Goal: Task Accomplishment & Management: Use online tool/utility

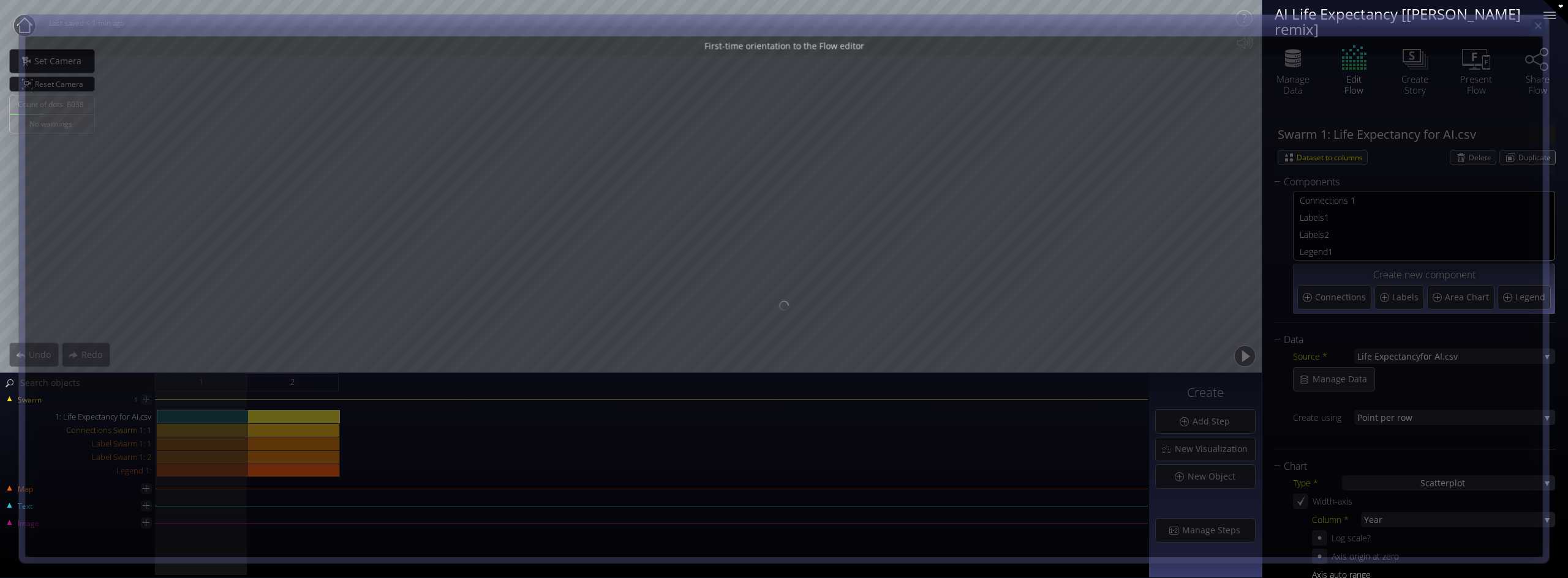
click at [1543, 29] on icon at bounding box center [1537, 26] width 11 height 11
type input "Magic help"
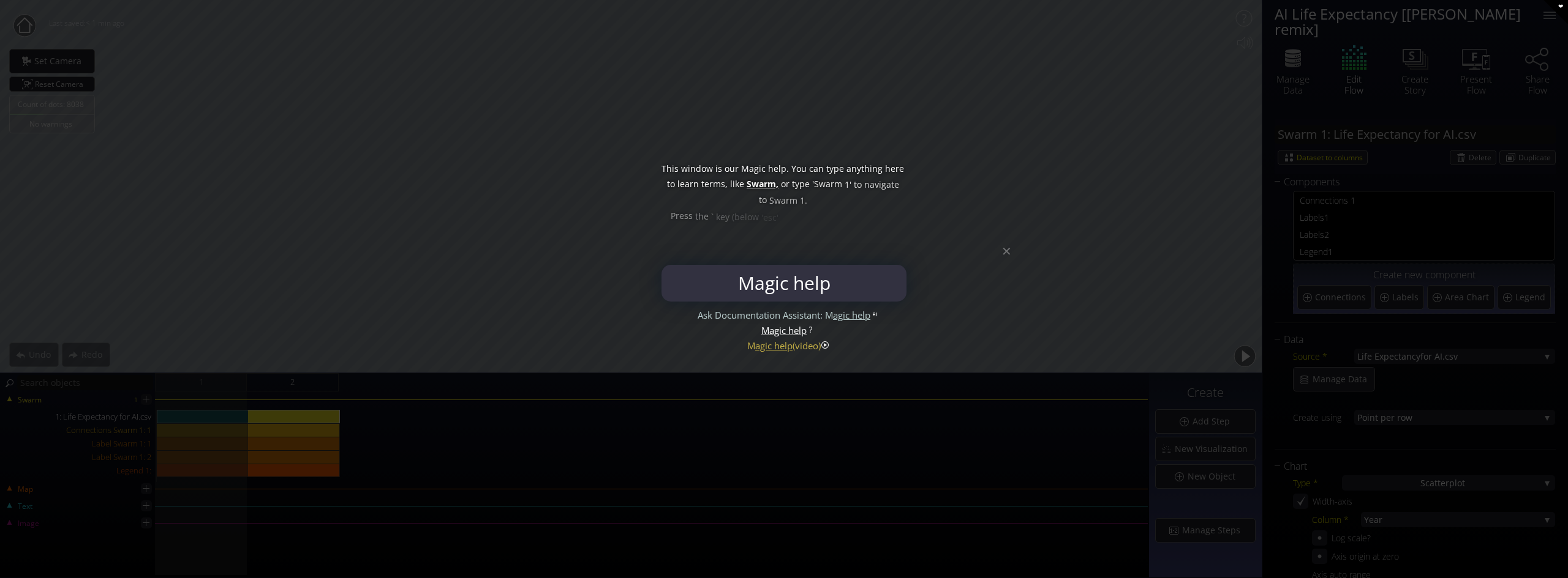
click at [1011, 255] on div at bounding box center [784, 289] width 1568 height 578
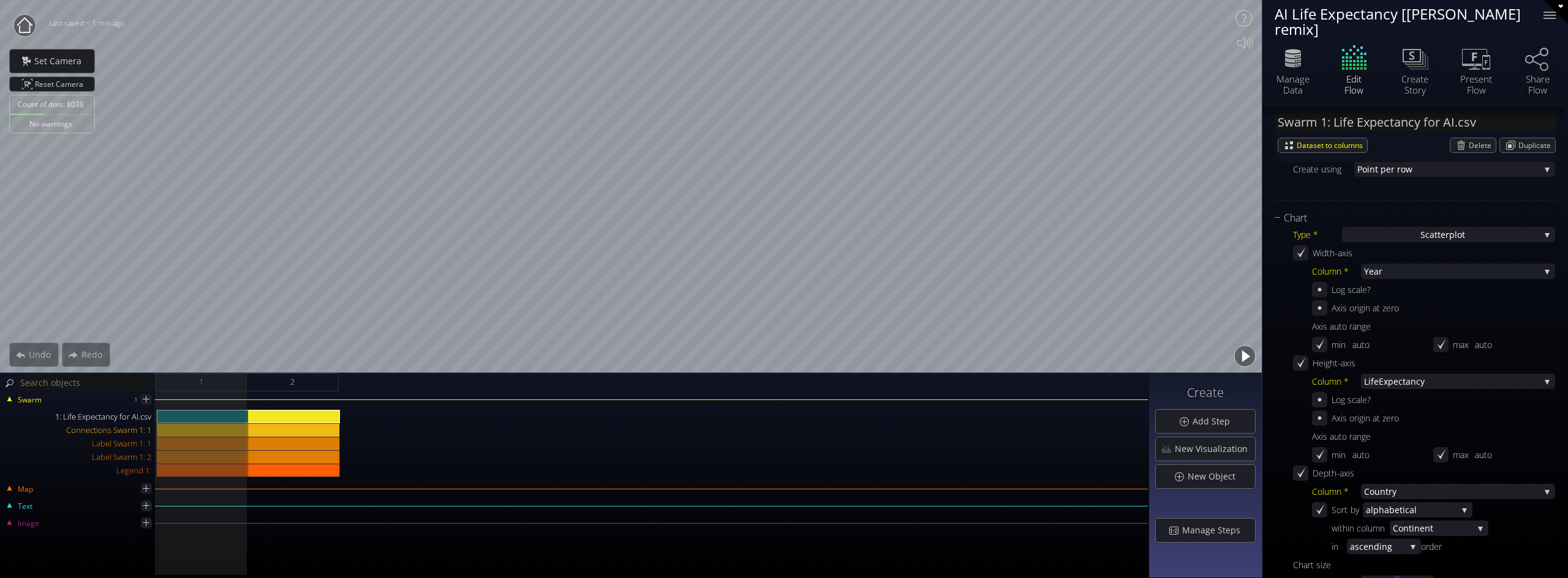
scroll to position [244, 0]
click at [1322, 306] on icon at bounding box center [1320, 312] width 12 height 12
click at [1319, 307] on icon at bounding box center [1320, 312] width 8 height 10
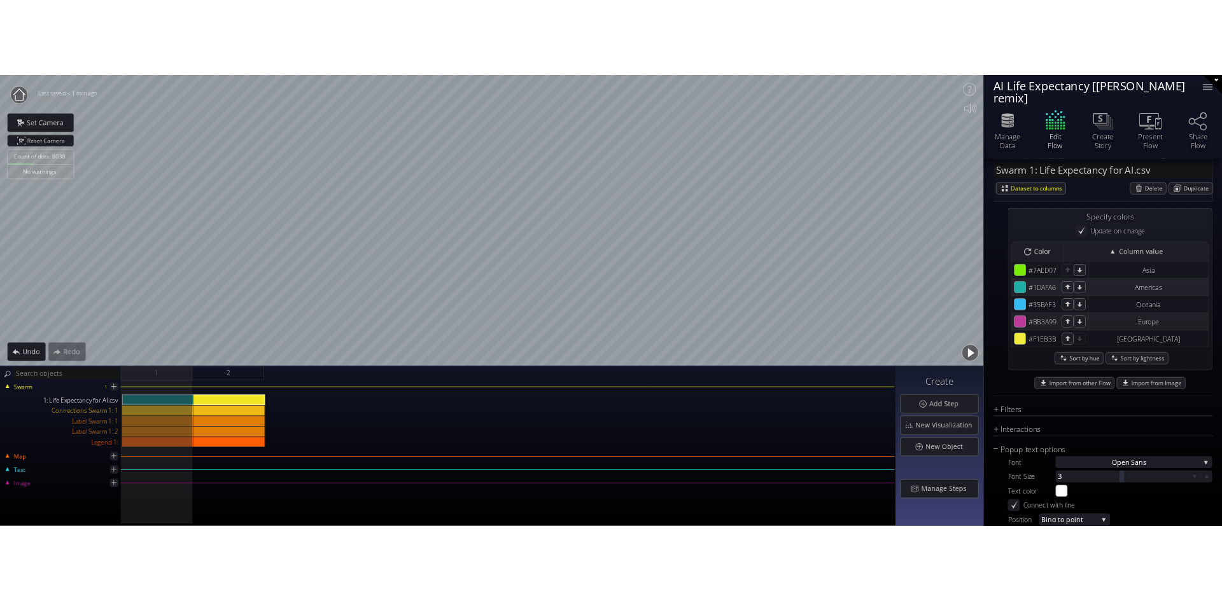
scroll to position [973, 0]
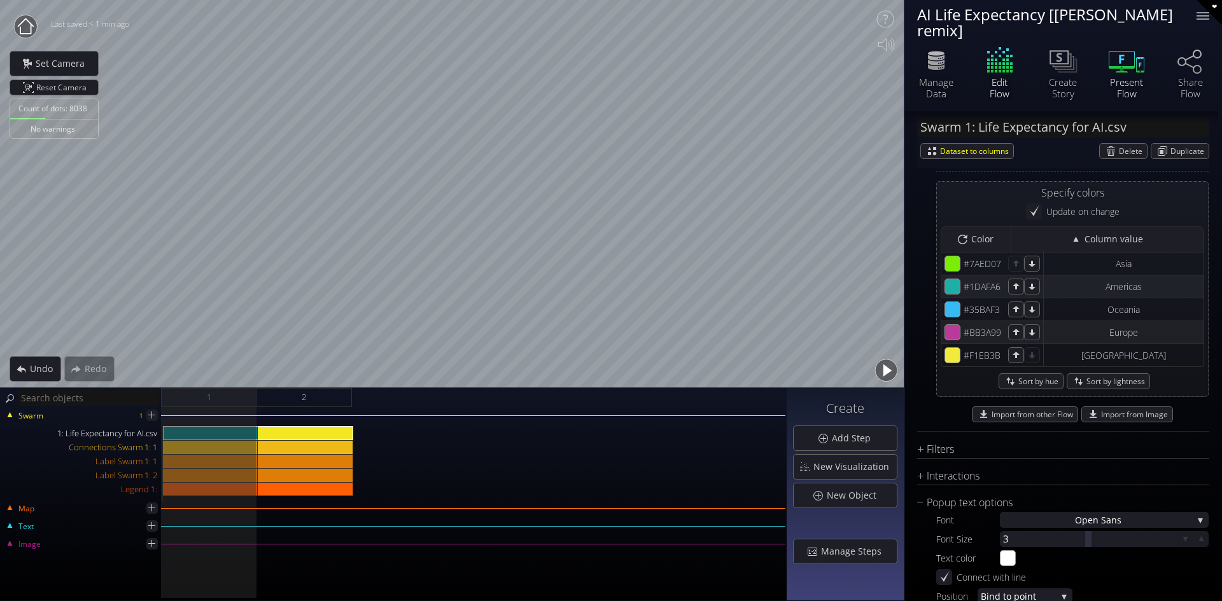
click at [1133, 59] on icon at bounding box center [1126, 61] width 38 height 32
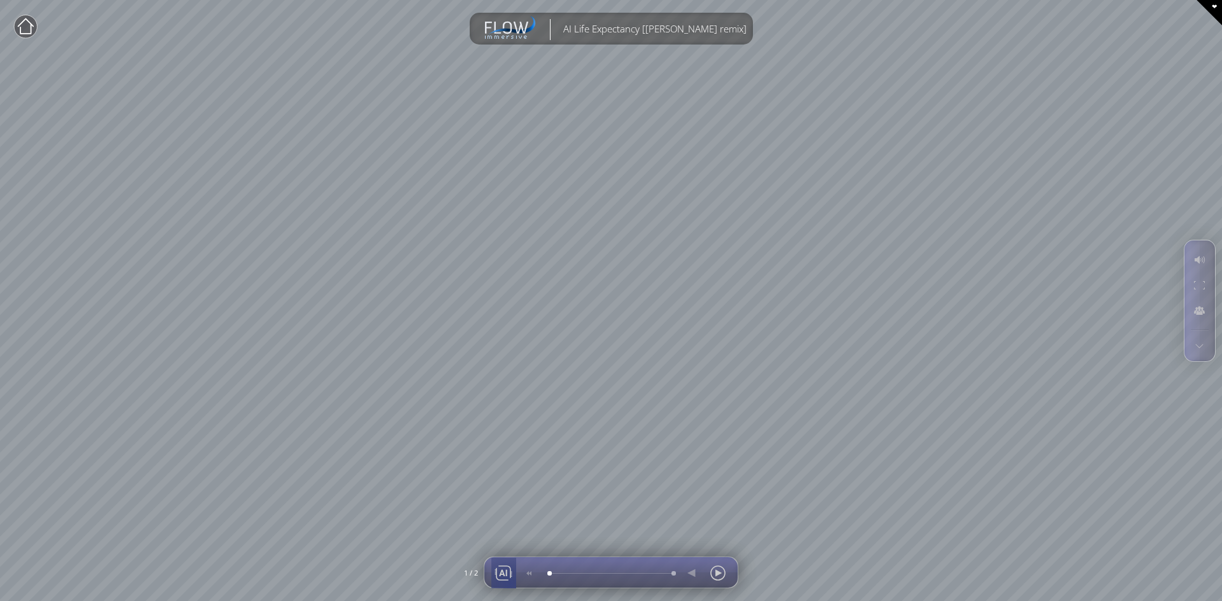
click at [508, 583] on div at bounding box center [503, 573] width 19 height 31
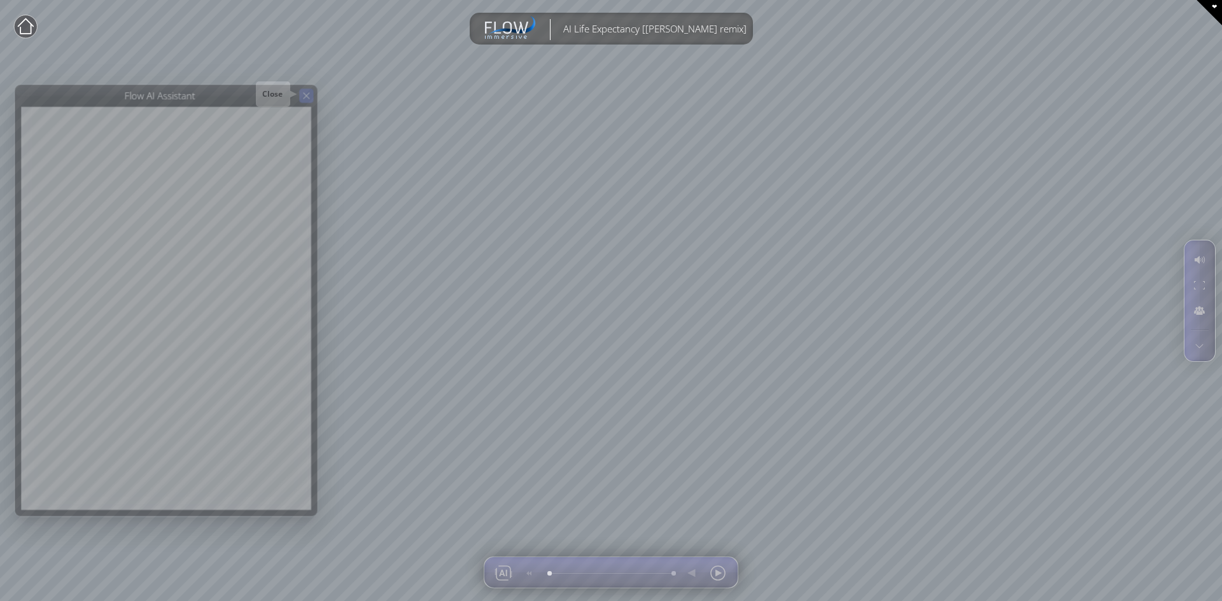
click at [310, 99] on icon at bounding box center [306, 95] width 11 height 11
